Goal: Check status: Check status

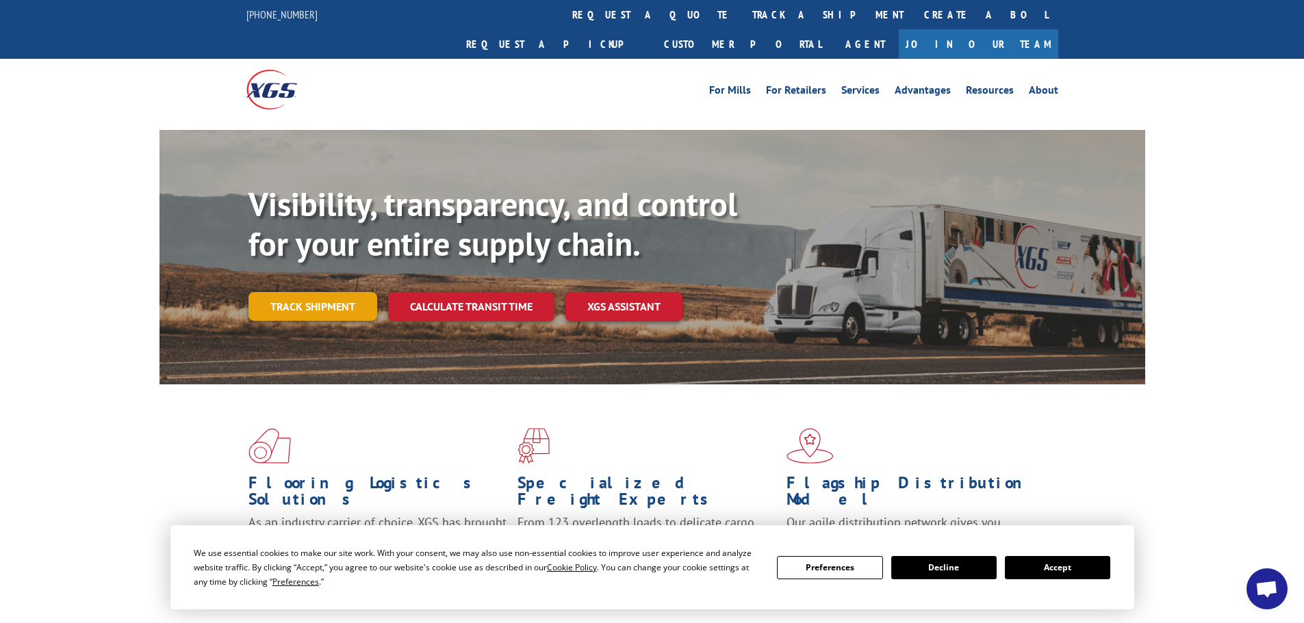
click at [325, 292] on link "Track shipment" at bounding box center [312, 306] width 129 height 29
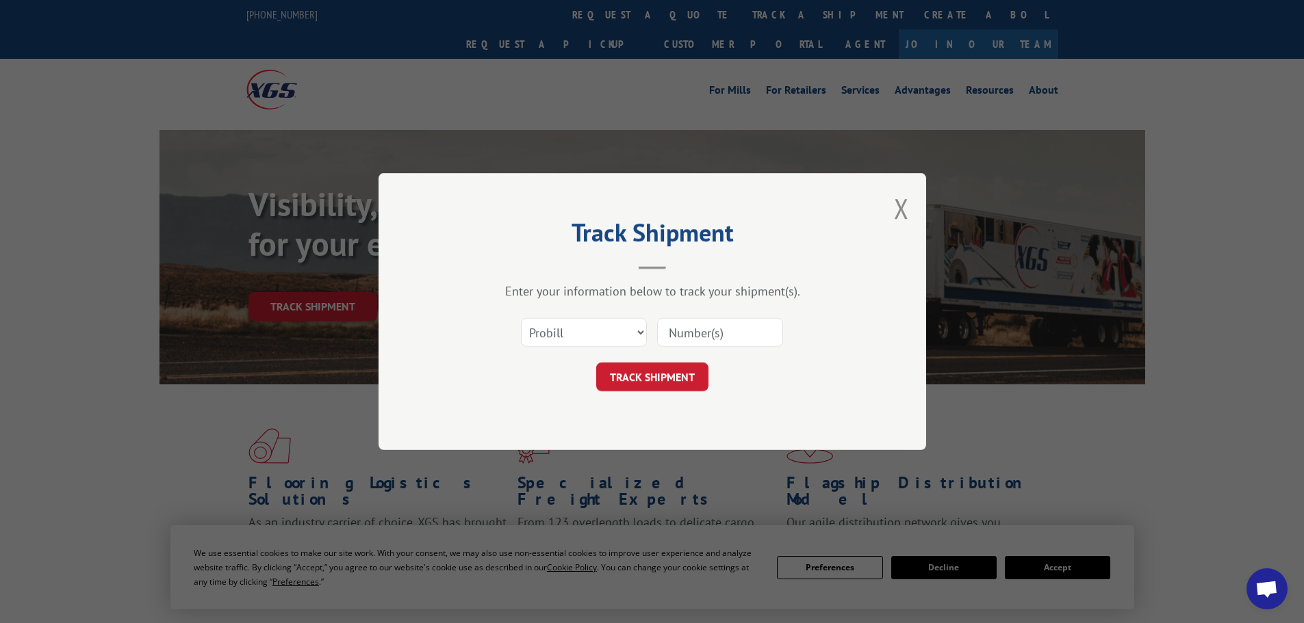
click at [710, 327] on input at bounding box center [720, 332] width 126 height 29
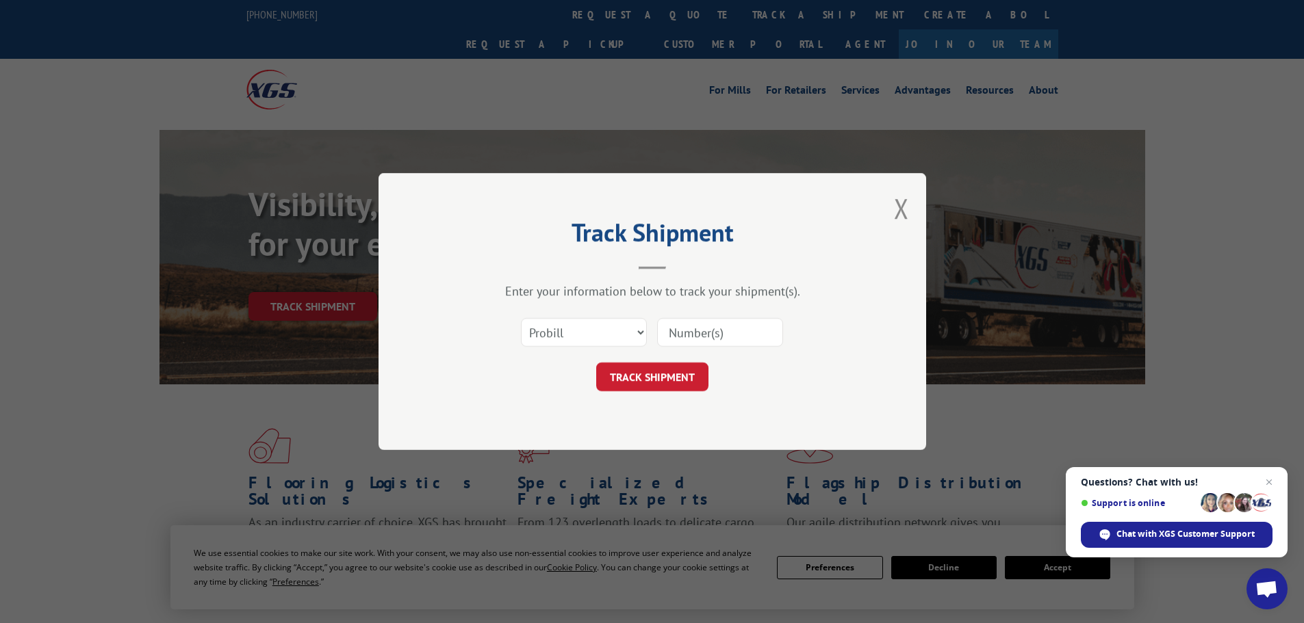
paste input "17520331"
type input "17520331"
click at [660, 365] on button "TRACK SHIPMENT" at bounding box center [652, 377] width 112 height 29
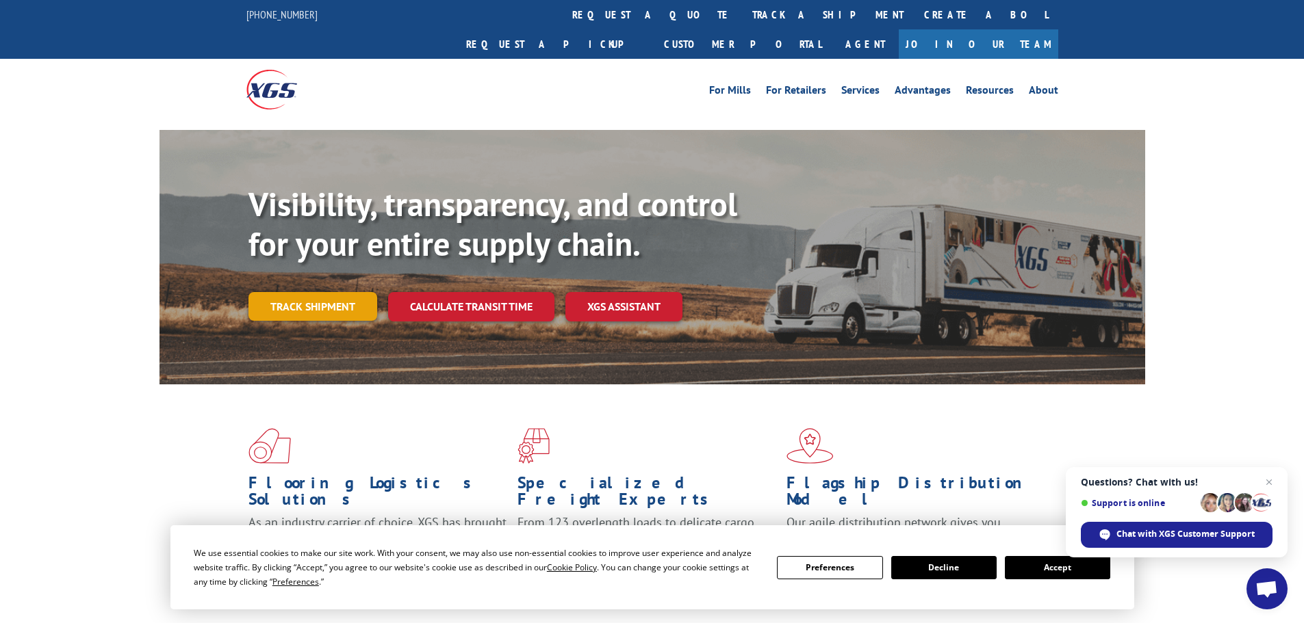
click at [333, 292] on link "Track shipment" at bounding box center [312, 306] width 129 height 29
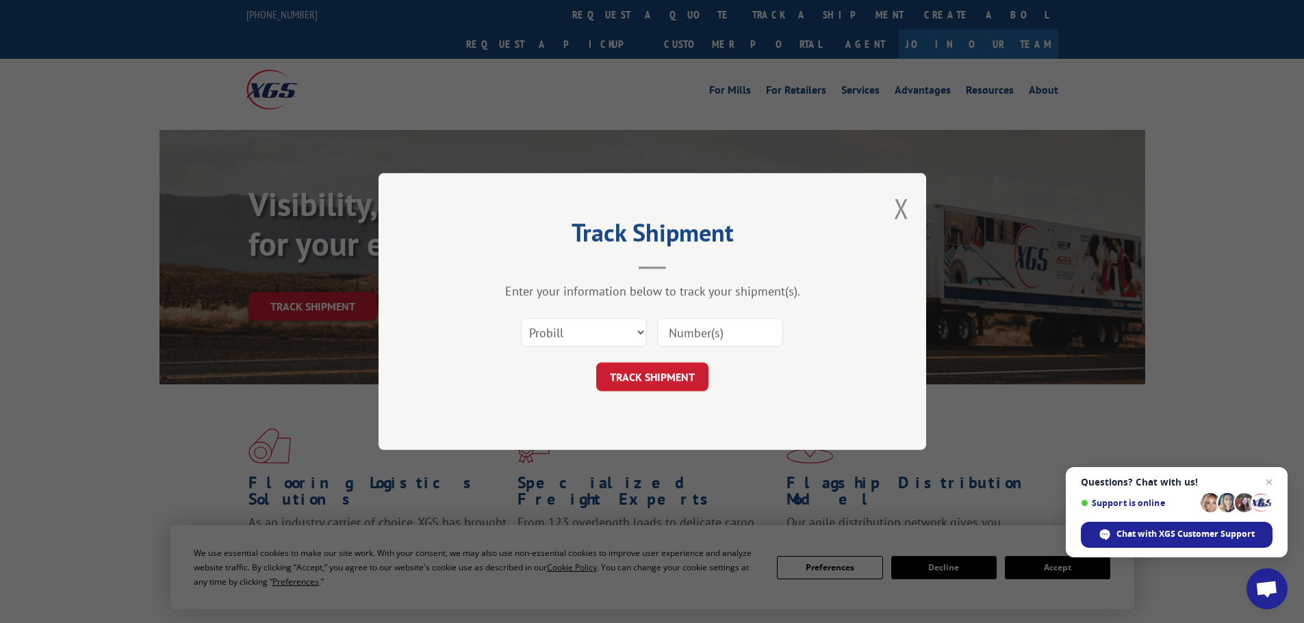
click at [705, 335] on input at bounding box center [720, 332] width 126 height 29
paste input "17517207"
type input "17517207"
click at [697, 374] on button "TRACK SHIPMENT" at bounding box center [652, 377] width 112 height 29
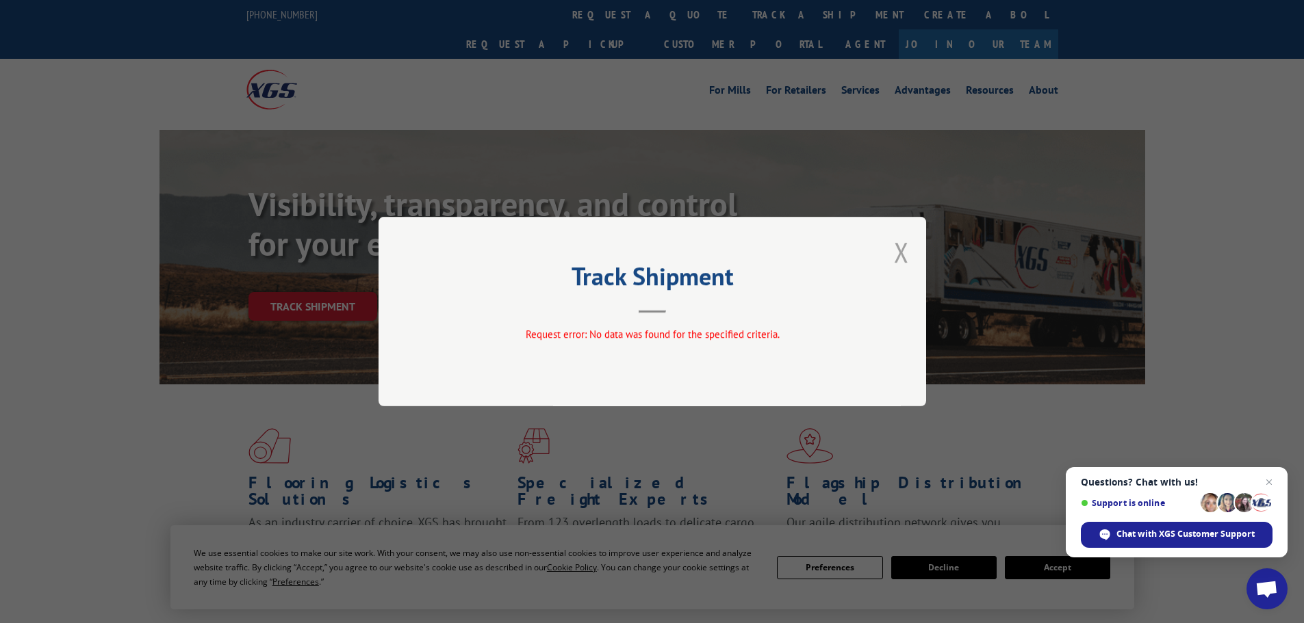
click at [907, 258] on button "Close modal" at bounding box center [901, 252] width 15 height 36
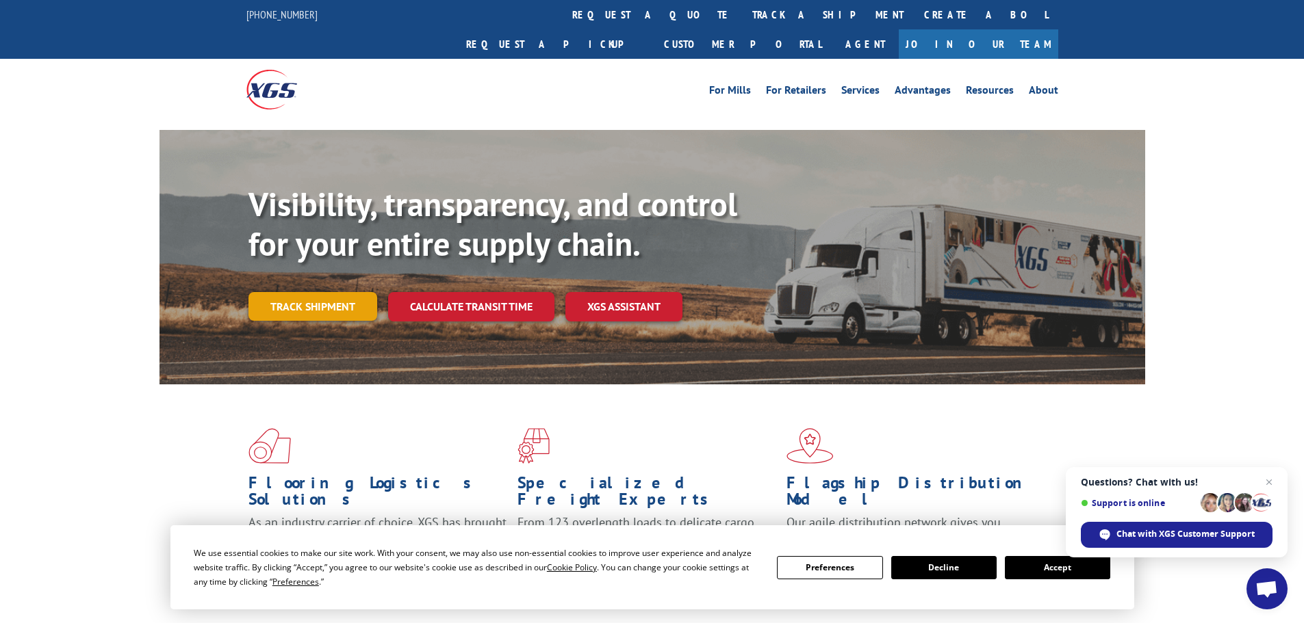
click at [358, 292] on link "Track shipment" at bounding box center [312, 306] width 129 height 29
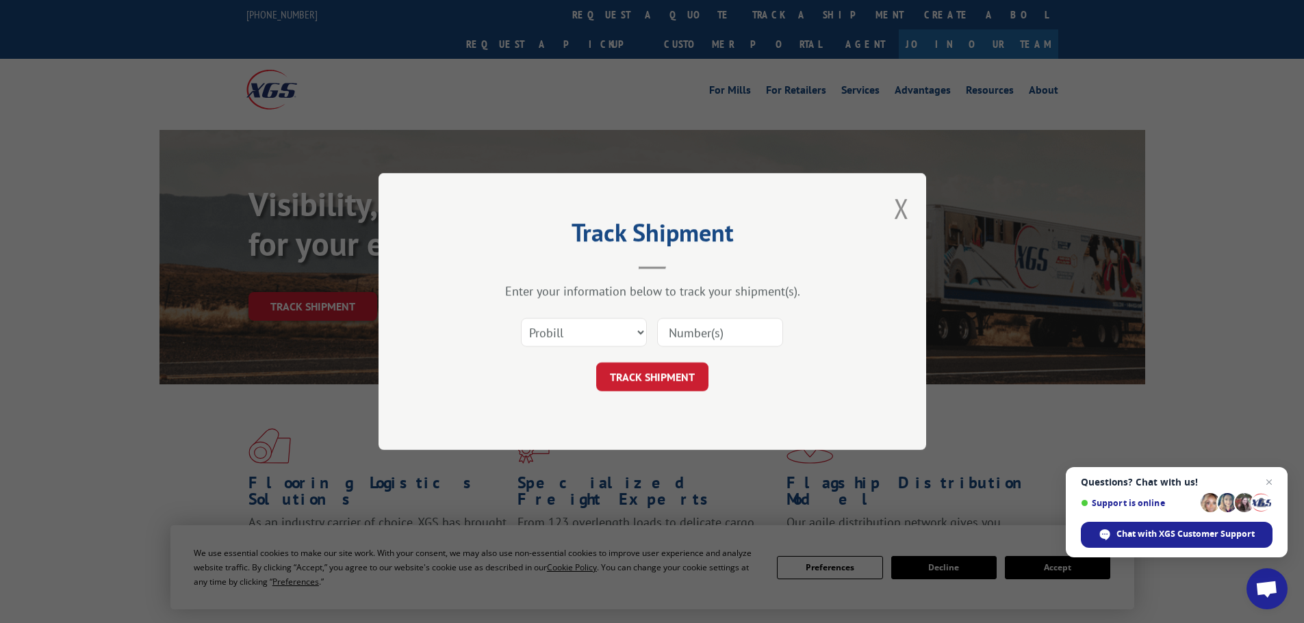
click at [725, 326] on input at bounding box center [720, 332] width 126 height 29
paste input "17517207"
type input "17517207"
click at [676, 377] on button "TRACK SHIPMENT" at bounding box center [652, 377] width 112 height 29
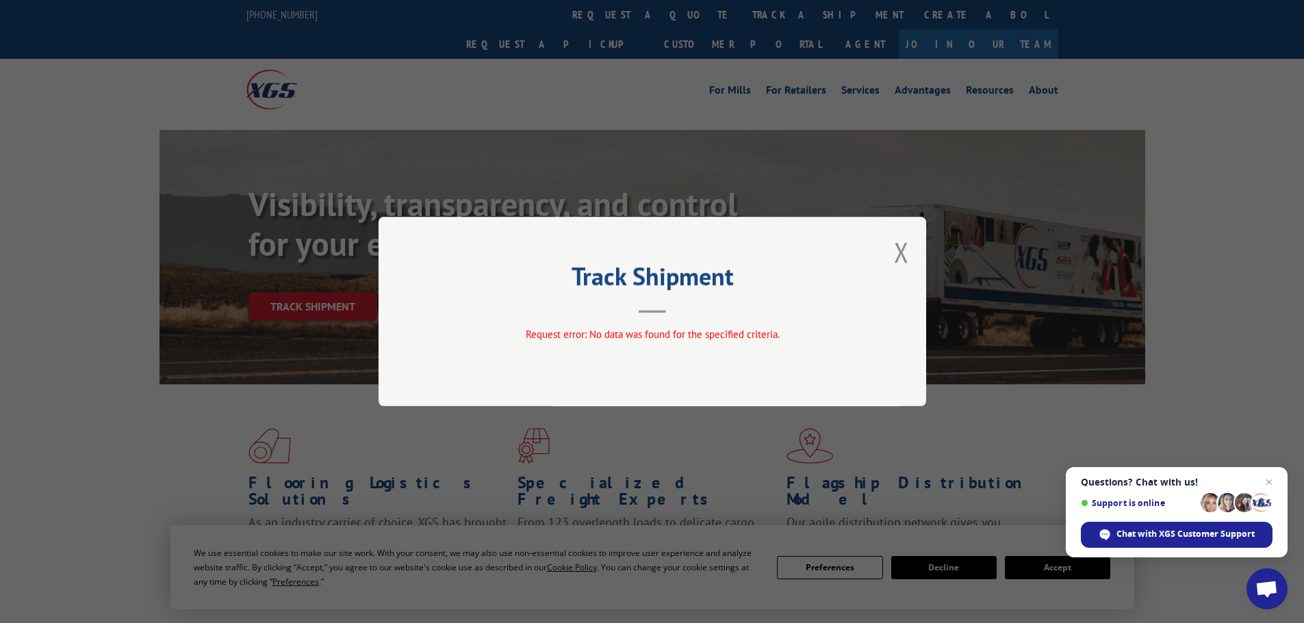
click at [911, 253] on div "Track Shipment Request error: No data was found for the specified criteria." at bounding box center [652, 312] width 548 height 190
click at [912, 254] on div "Track Shipment Request error: No data was found for the specified criteria." at bounding box center [652, 312] width 548 height 190
drag, startPoint x: 882, startPoint y: 259, endPoint x: 895, endPoint y: 251, distance: 14.8
click at [891, 253] on div "Track Shipment Request error: No data was found for the specified criteria." at bounding box center [652, 312] width 548 height 190
click at [895, 251] on button "Close modal" at bounding box center [901, 252] width 15 height 36
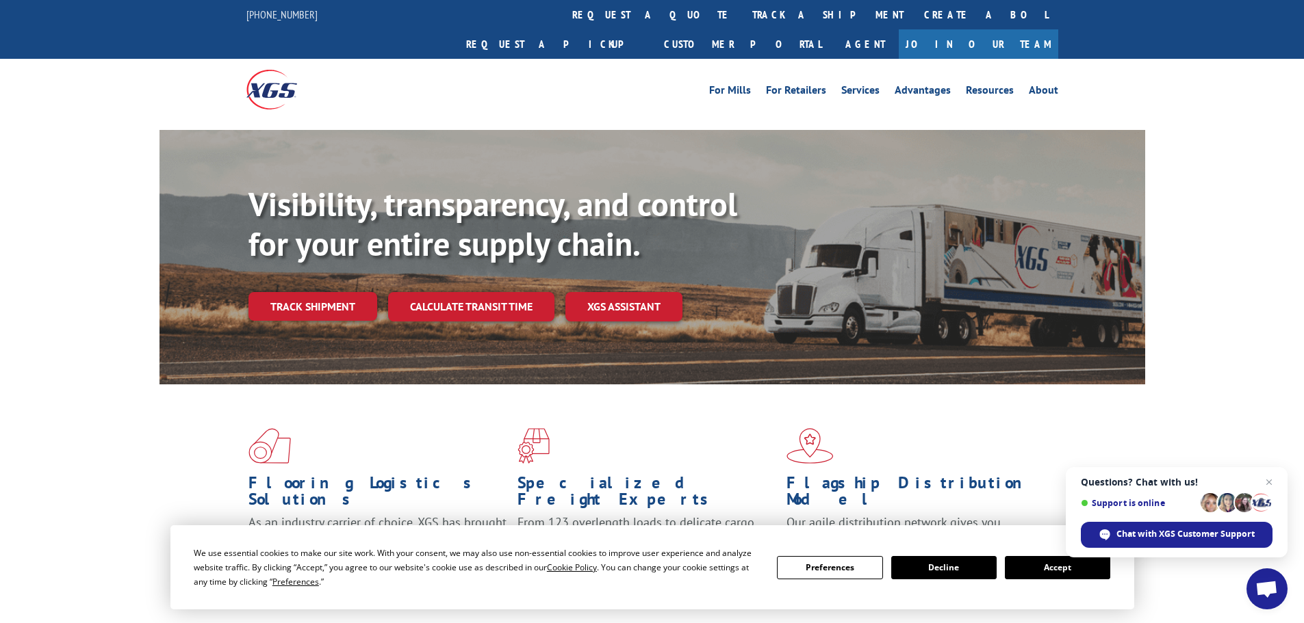
click at [343, 292] on link "Track shipment" at bounding box center [312, 306] width 129 height 29
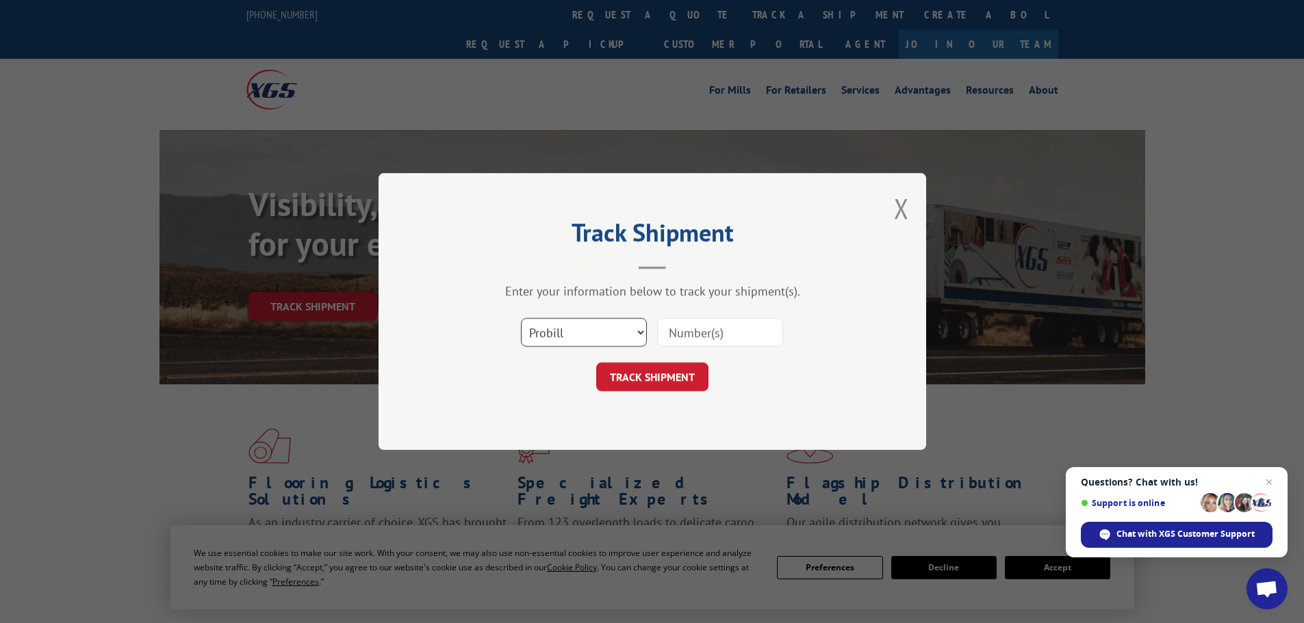
click at [588, 328] on select "Select category... Probill BOL PO" at bounding box center [584, 332] width 126 height 29
select select "po"
click at [521, 318] on select "Select category... Probill BOL PO" at bounding box center [584, 332] width 126 height 29
click at [706, 326] on input at bounding box center [720, 332] width 126 height 29
paste input "15534671"
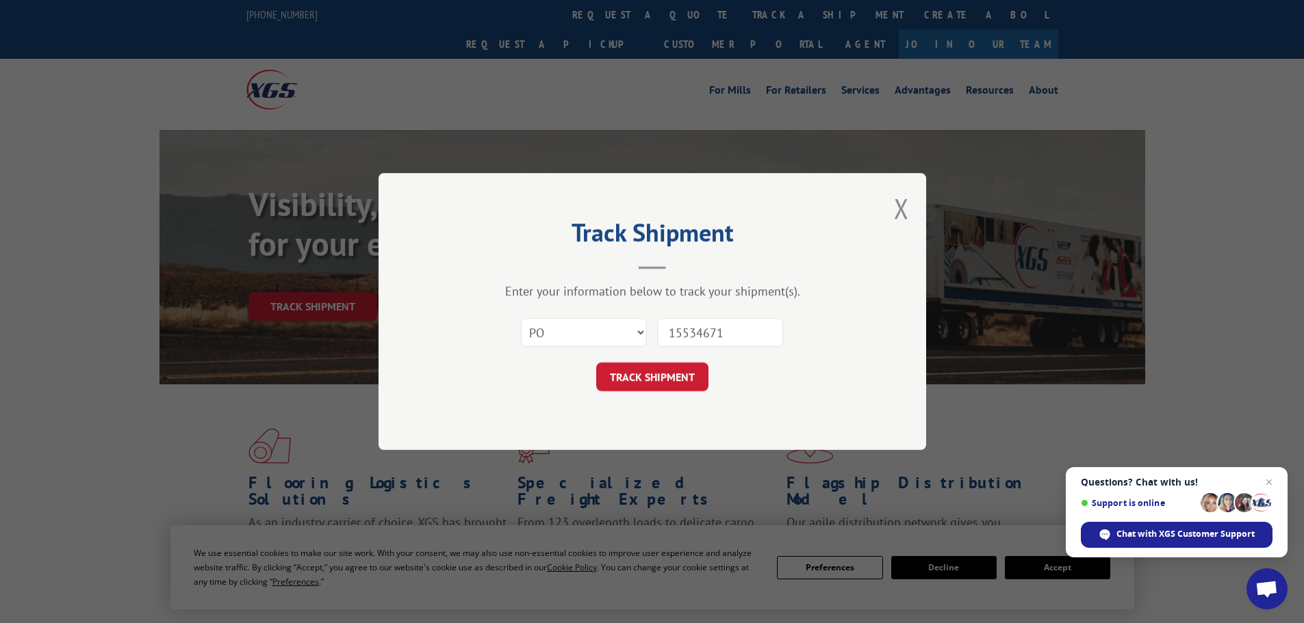
type input "15534671"
click at [687, 361] on form "Select category... Probill BOL PO 15534671 TRACK SHIPMENT" at bounding box center [652, 350] width 411 height 81
click at [676, 378] on button "TRACK SHIPMENT" at bounding box center [652, 377] width 112 height 29
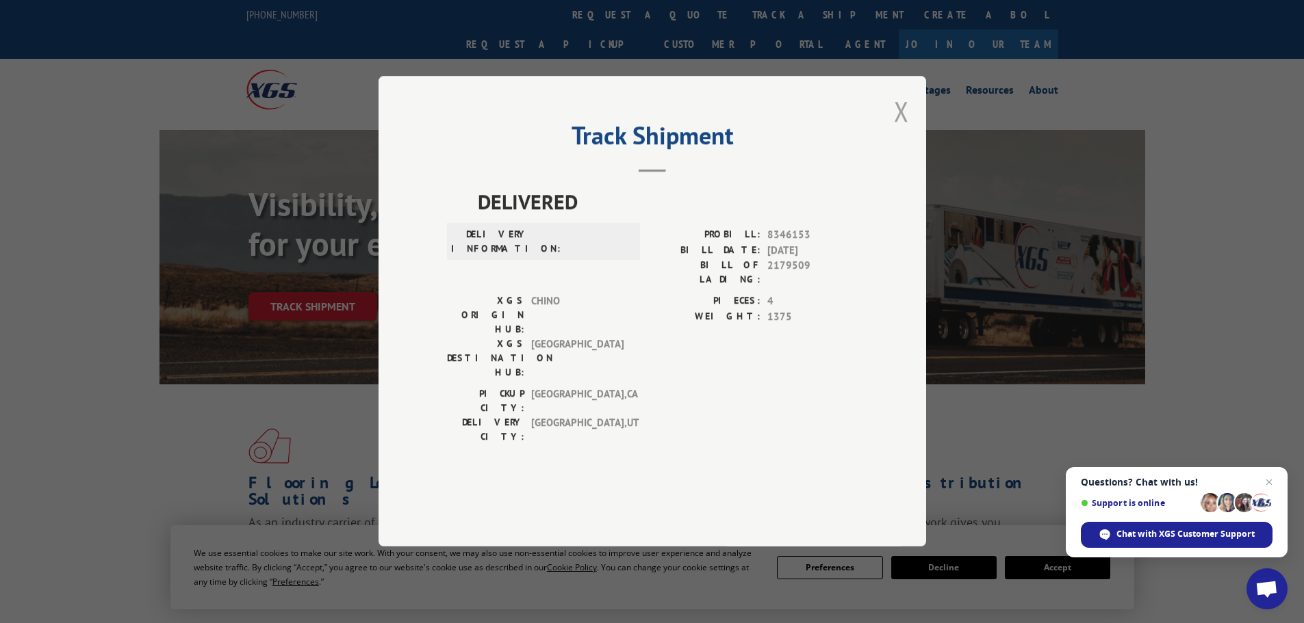
drag, startPoint x: 897, startPoint y: 150, endPoint x: 515, endPoint y: 104, distance: 384.6
click at [896, 129] on button "Close modal" at bounding box center [901, 111] width 15 height 36
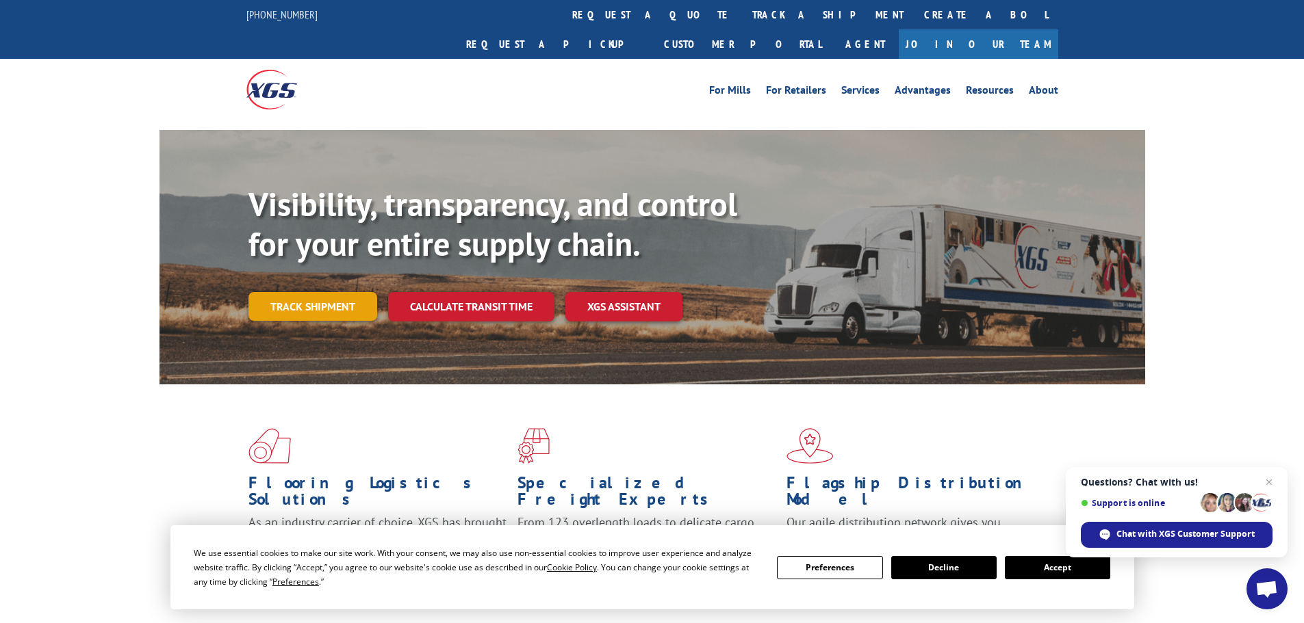
click at [365, 292] on link "Track shipment" at bounding box center [312, 306] width 129 height 29
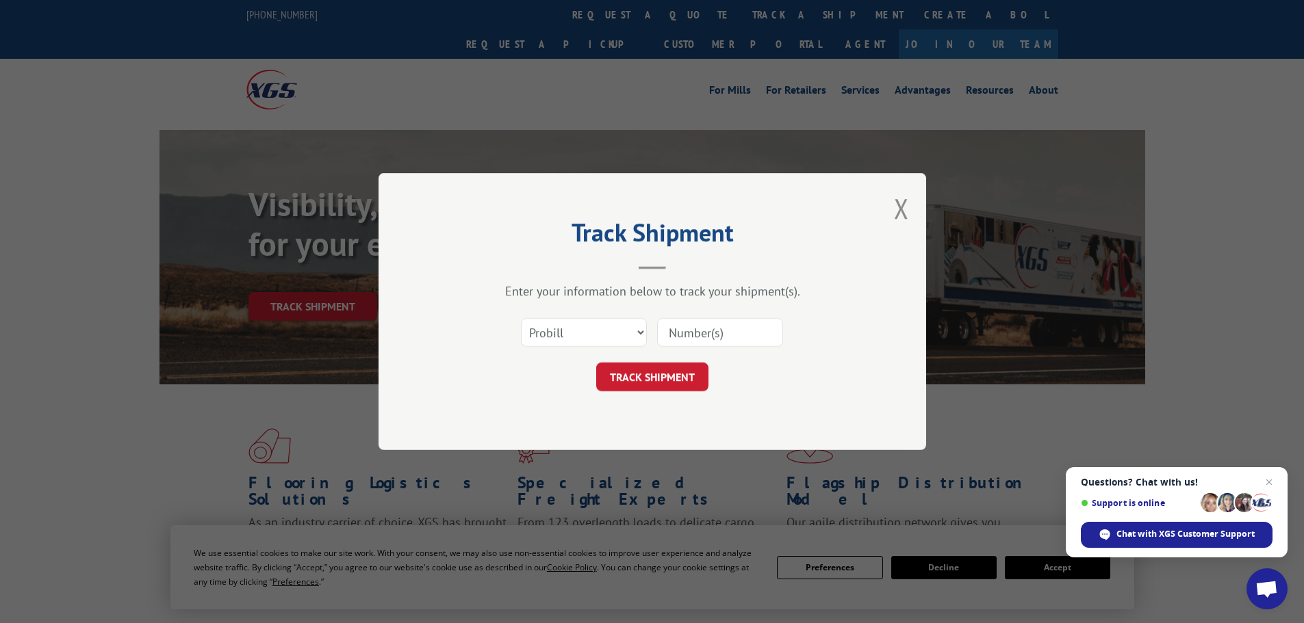
click at [714, 334] on input at bounding box center [720, 332] width 126 height 29
paste input "16755100"
type input "16755100"
click at [691, 379] on button "TRACK SHIPMENT" at bounding box center [652, 377] width 112 height 29
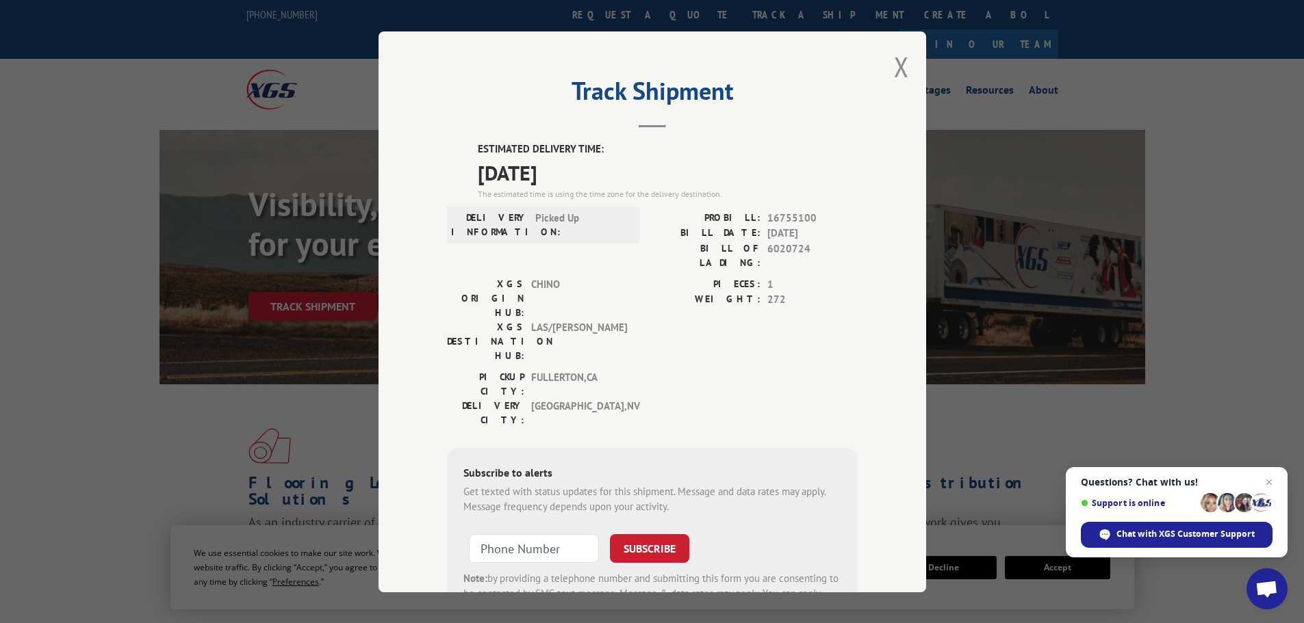
click at [908, 75] on div "Track Shipment ESTIMATED DELIVERY TIME: [DATE] The estimated time is using the …" at bounding box center [652, 311] width 548 height 561
click at [901, 74] on button "Close modal" at bounding box center [901, 67] width 15 height 36
